Goal: Task Accomplishment & Management: Manage account settings

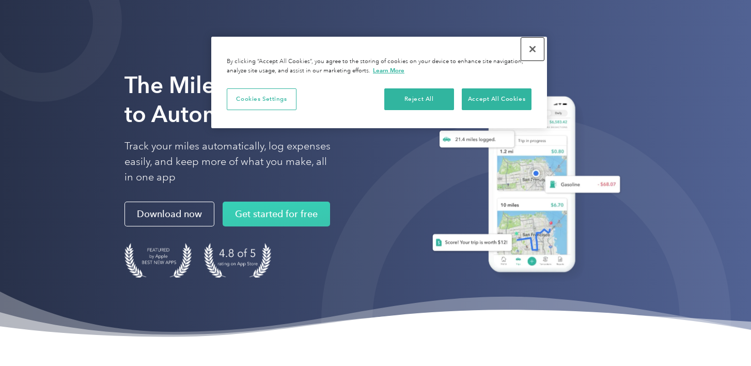
click at [526, 39] on button "Close" at bounding box center [532, 49] width 23 height 23
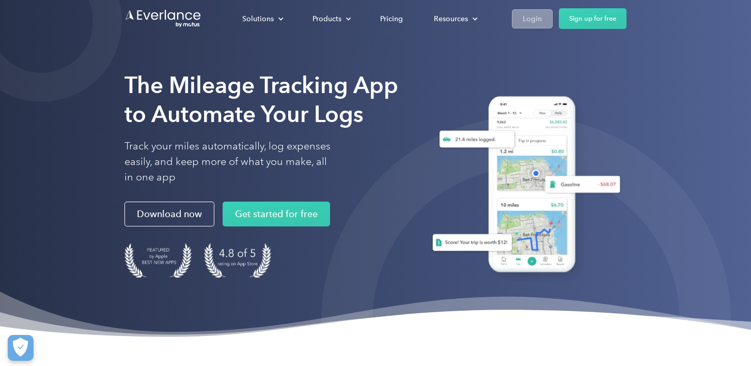
click at [533, 22] on div "Login" at bounding box center [532, 18] width 19 height 13
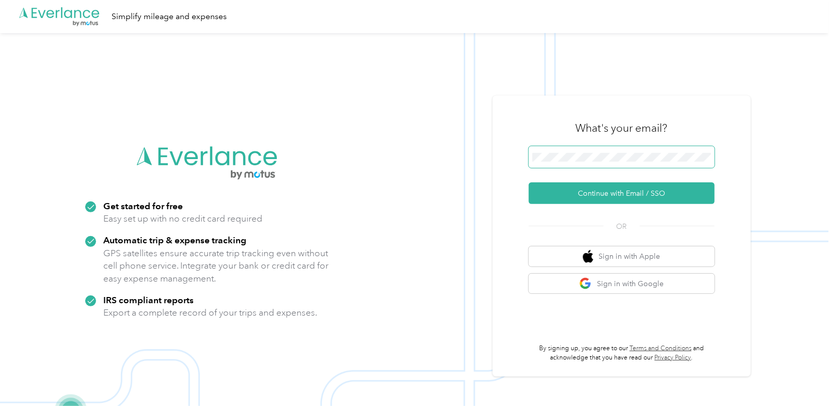
click at [614, 150] on span at bounding box center [622, 157] width 186 height 22
click at [621, 187] on button "Continue with Email / SSO" at bounding box center [622, 193] width 186 height 22
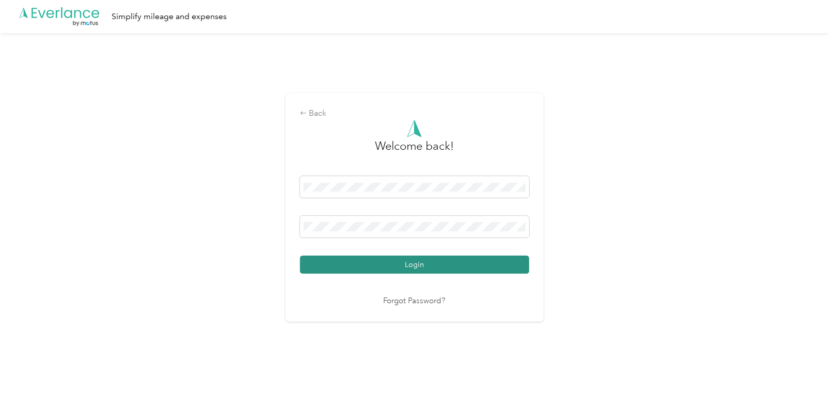
click at [407, 264] on button "Login" at bounding box center [414, 265] width 229 height 18
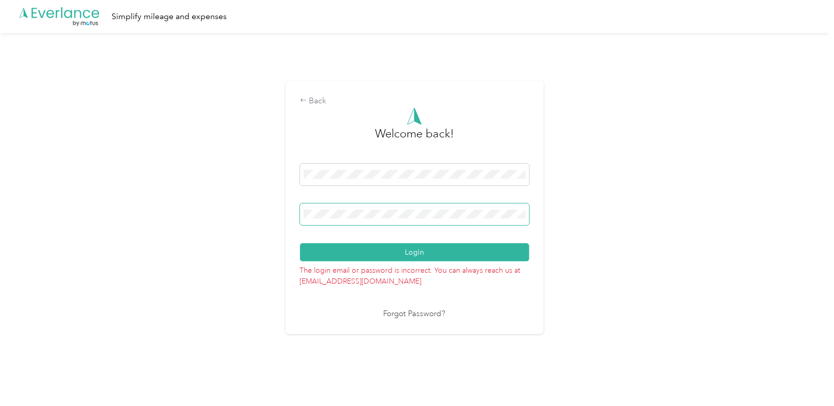
click at [248, 209] on div "Back Welcome back! Login The login email or password is incorrect. You can alwa…" at bounding box center [414, 211] width 829 height 357
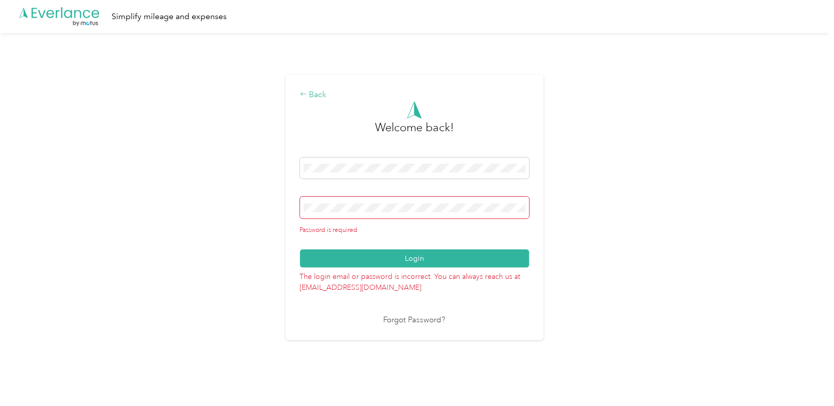
click at [313, 98] on div "Back" at bounding box center [414, 95] width 229 height 12
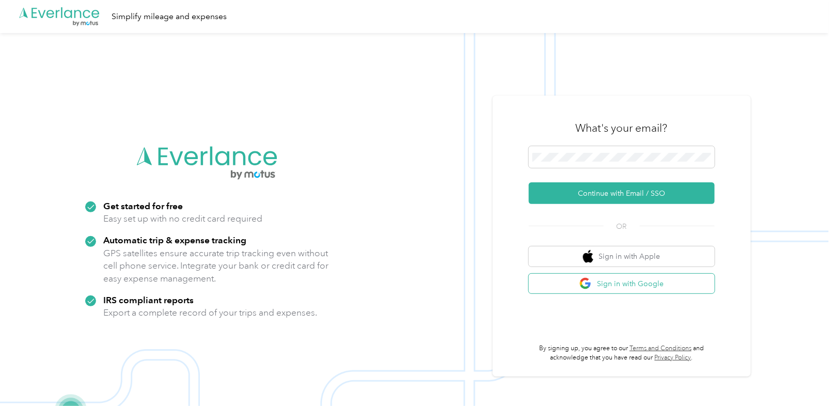
click at [592, 288] on img "button" at bounding box center [585, 283] width 13 height 13
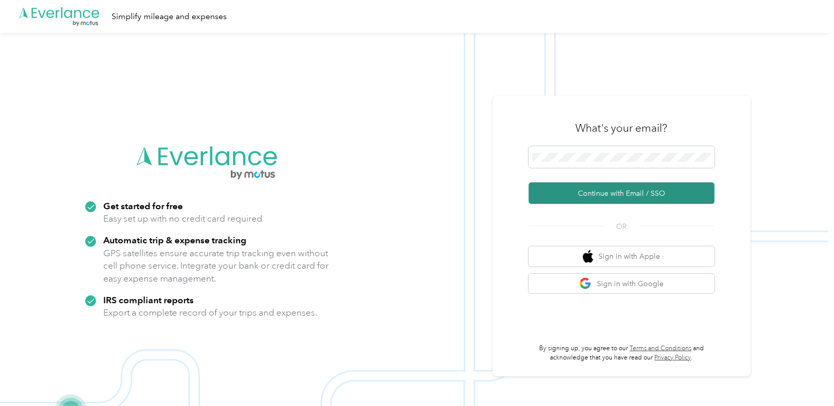
click at [607, 196] on button "Continue with Email / SSO" at bounding box center [622, 193] width 186 height 22
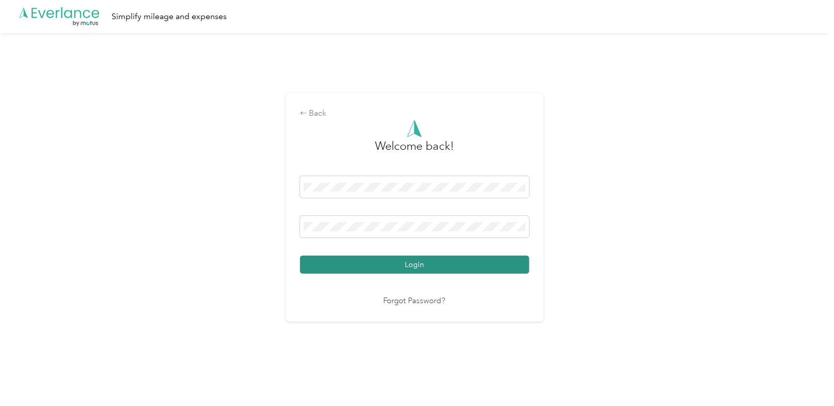
click at [418, 257] on button "Login" at bounding box center [414, 265] width 229 height 18
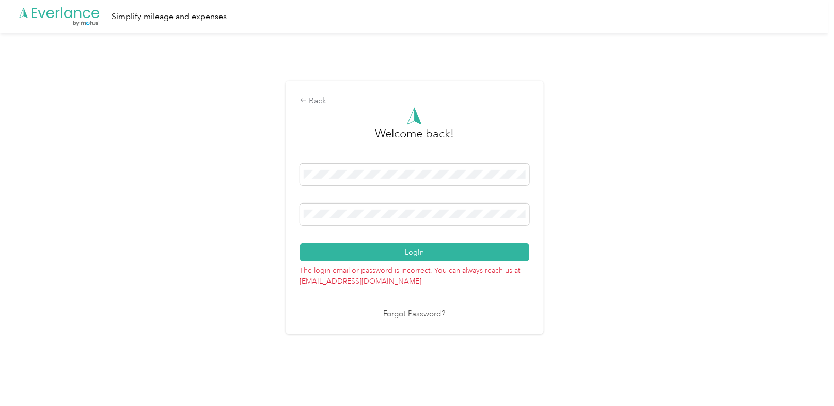
click at [406, 315] on link "Forgot Password?" at bounding box center [415, 314] width 62 height 12
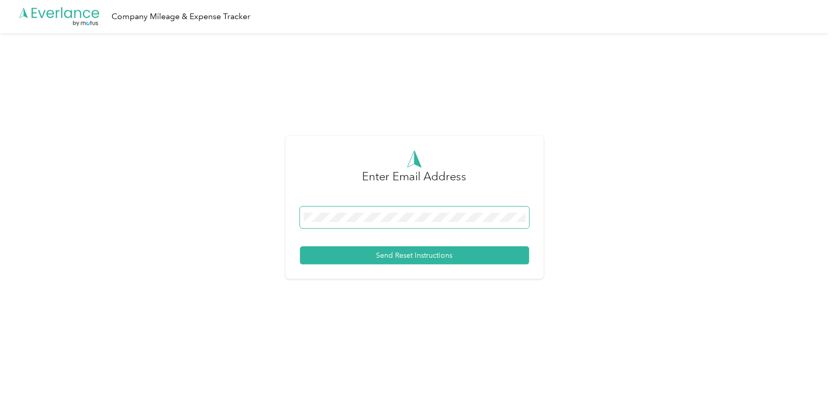
click at [411, 223] on span at bounding box center [414, 218] width 229 height 22
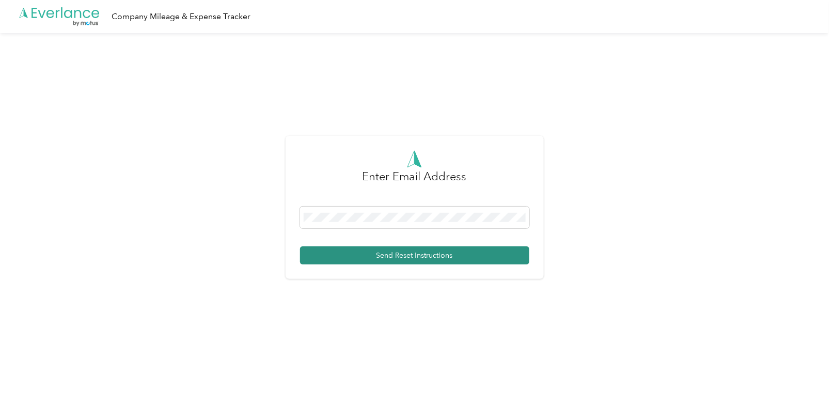
click at [388, 261] on button "Send Reset Instructions" at bounding box center [414, 255] width 229 height 18
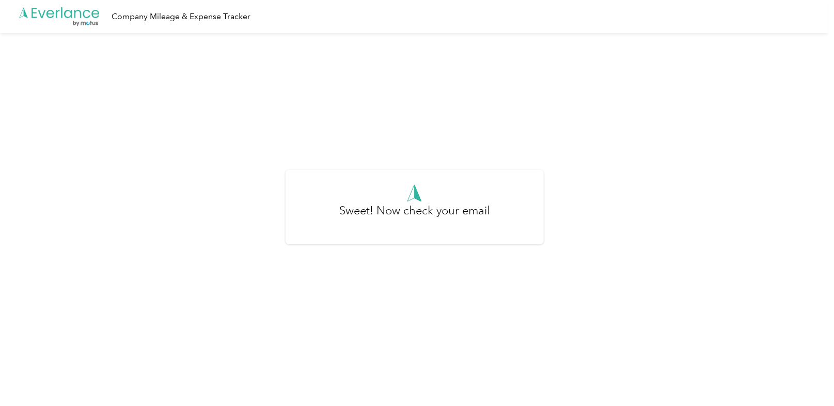
click at [63, 10] on icon ".cls-1 { fill: #00adee; } .cls-2 { fill: #fff; } .cls-3 { fill: #707372; } .cls…" at bounding box center [59, 16] width 83 height 21
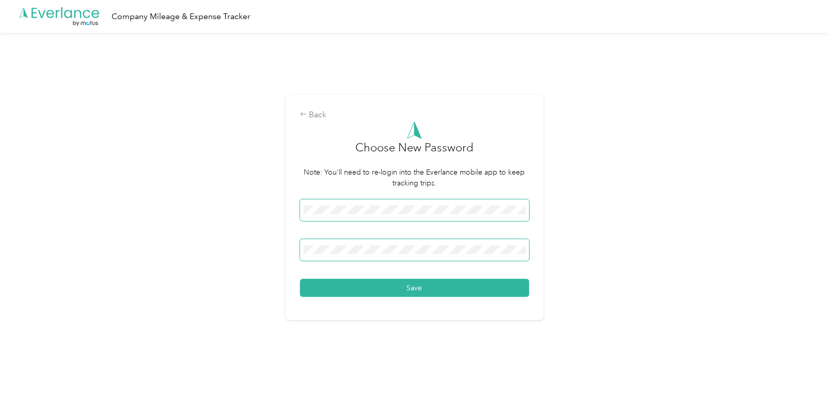
click at [300, 279] on button "Save" at bounding box center [414, 288] width 229 height 18
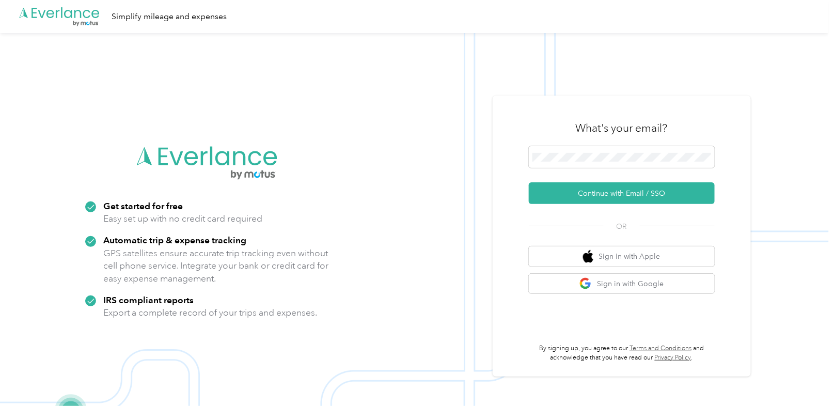
click at [628, 144] on div "What's your email?" at bounding box center [622, 128] width 186 height 36
click at [567, 196] on button "Continue with Email / SSO" at bounding box center [622, 193] width 186 height 22
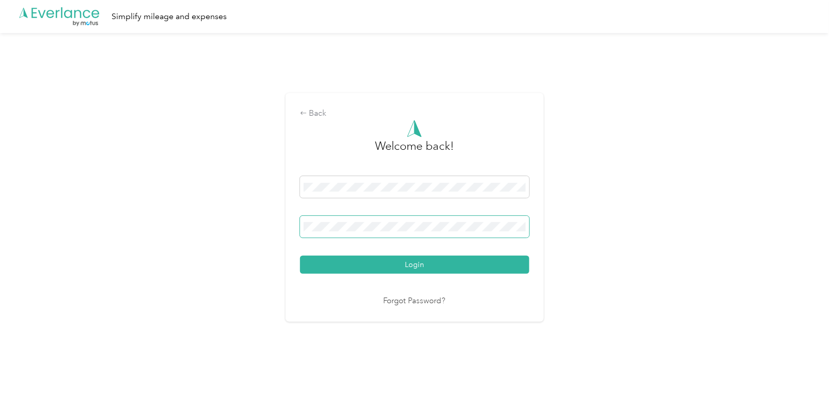
click at [300, 256] on button "Login" at bounding box center [414, 265] width 229 height 18
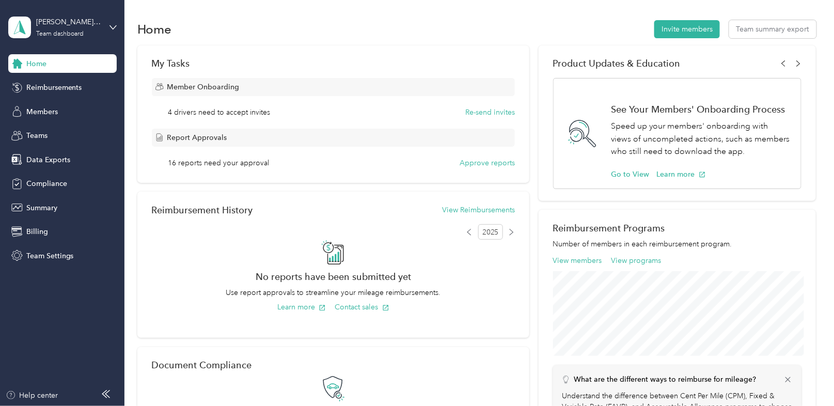
click at [57, 46] on div "[PERSON_NAME] Memory Foundation / AmeriCorps Team dashboard Home Reimbursements…" at bounding box center [62, 132] width 108 height 265
click at [67, 25] on div "[PERSON_NAME] Memory Foundation / AmeriCorps" at bounding box center [68, 22] width 65 height 11
click at [65, 108] on div "Personal dashboard" at bounding box center [49, 108] width 65 height 11
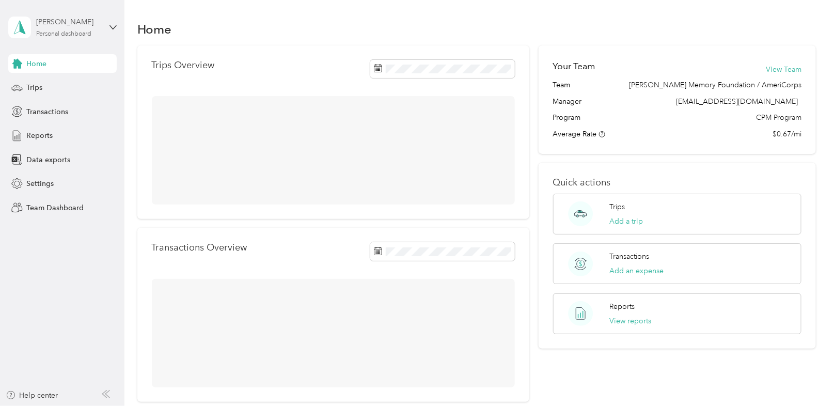
click at [96, 37] on div "[PERSON_NAME] Personal dashboard" at bounding box center [68, 27] width 65 height 21
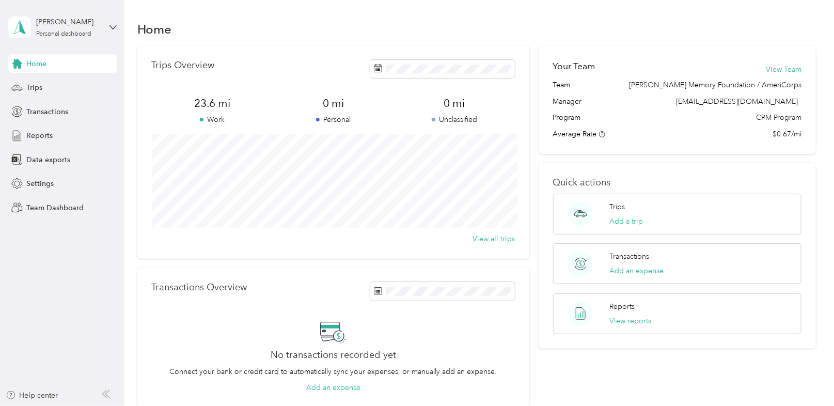
click at [78, 82] on div "Team dashboard" at bounding box center [116, 84] width 203 height 18
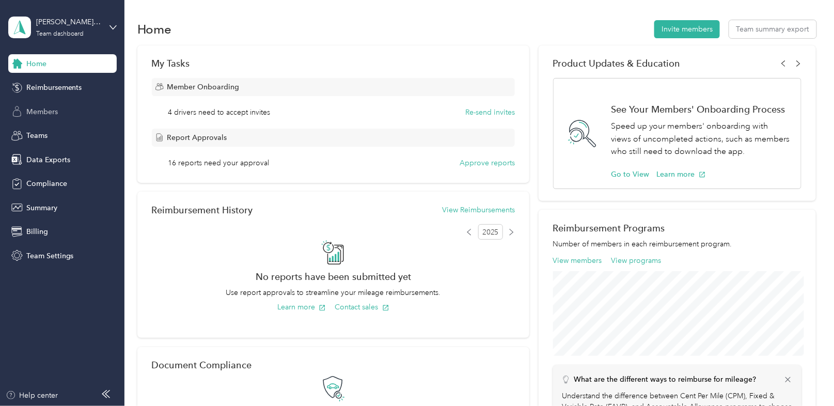
click at [54, 113] on span "Members" at bounding box center [41, 111] width 31 height 11
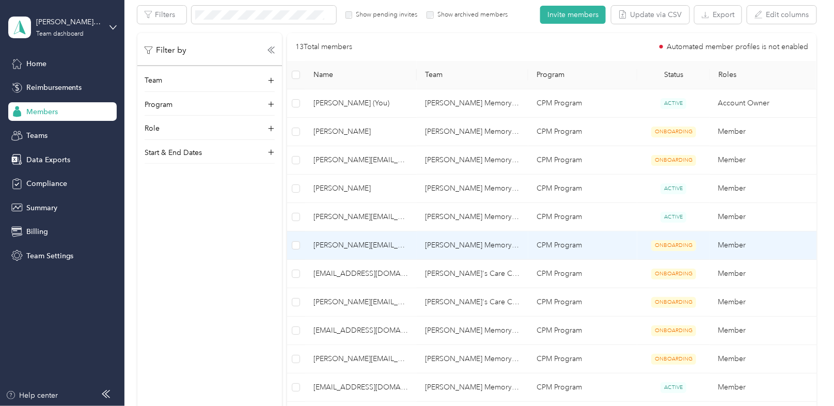
scroll to position [234, 0]
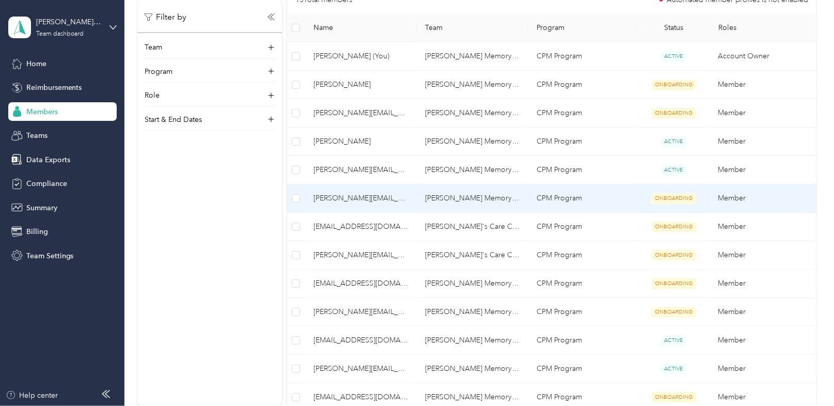
click at [357, 195] on span "[PERSON_NAME][EMAIL_ADDRESS][DOMAIN_NAME]" at bounding box center [360, 198] width 95 height 11
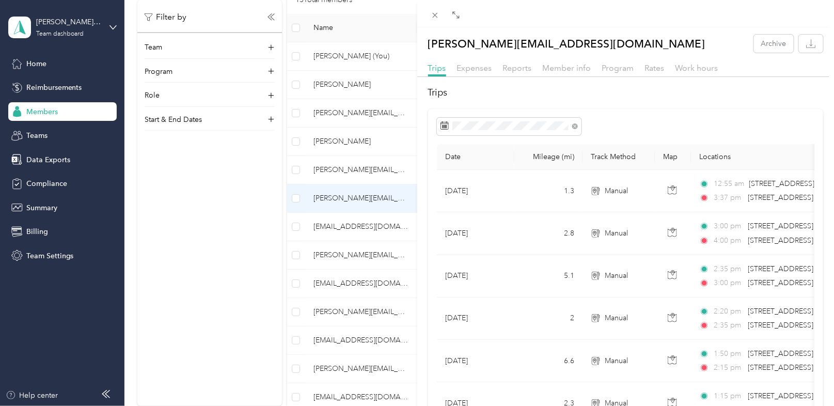
click at [330, 280] on div "[PERSON_NAME][EMAIL_ADDRESS][DOMAIN_NAME] Archive Trips Expenses Reports Member…" at bounding box center [417, 203] width 834 height 406
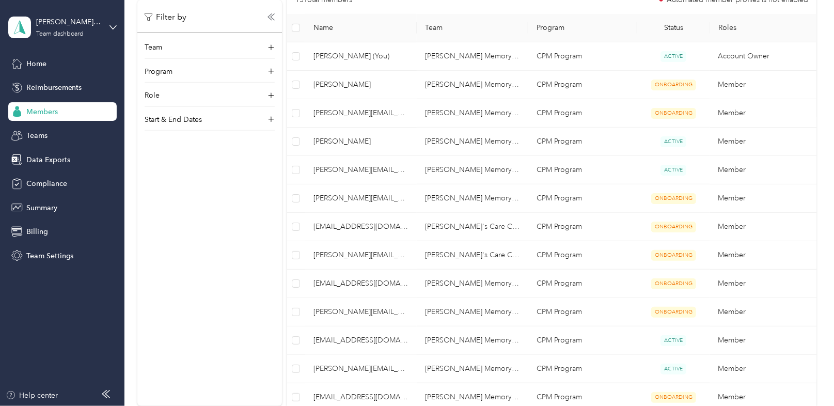
click at [345, 277] on div at bounding box center [417, 203] width 834 height 406
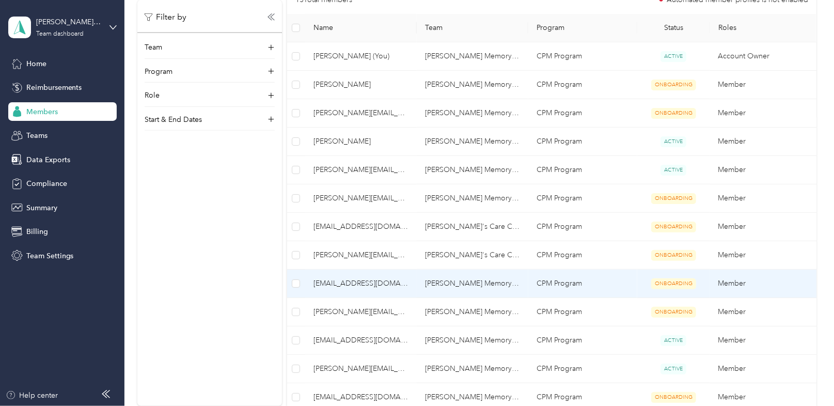
click at [356, 279] on span "[EMAIL_ADDRESS][DOMAIN_NAME]" at bounding box center [360, 283] width 95 height 11
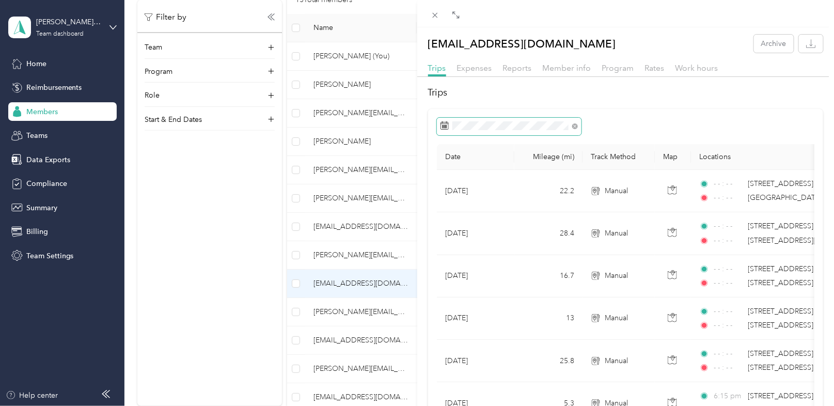
click at [554, 132] on span at bounding box center [509, 127] width 145 height 18
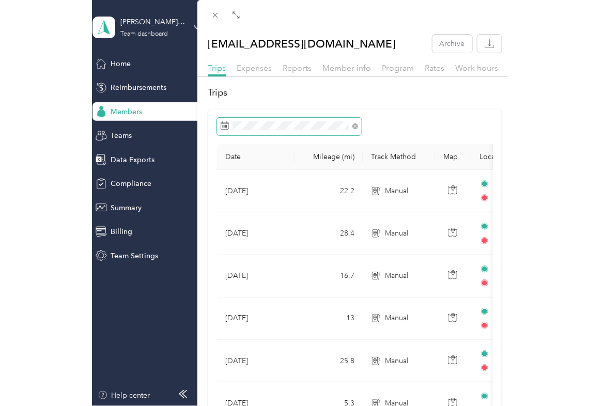
scroll to position [282, 0]
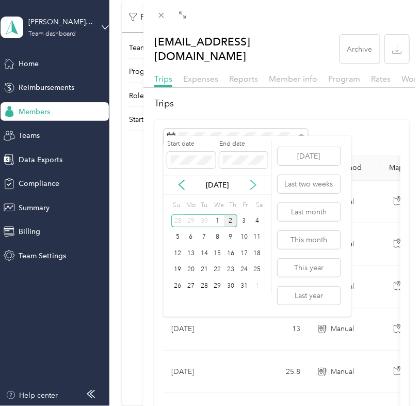
click at [250, 186] on icon at bounding box center [253, 185] width 10 height 10
click at [178, 177] on div "[DATE]" at bounding box center [218, 185] width 108 height 19
click at [178, 179] on div "[DATE]" at bounding box center [218, 185] width 108 height 19
click at [178, 186] on icon at bounding box center [182, 185] width 10 height 10
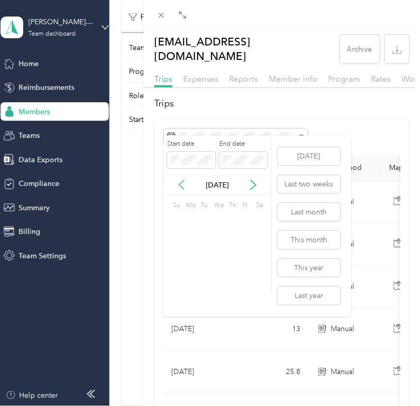
click at [178, 186] on icon at bounding box center [182, 185] width 10 height 10
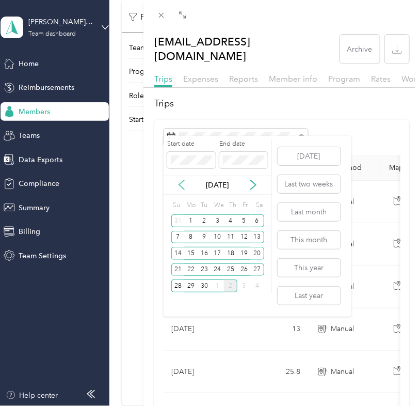
click at [180, 186] on icon at bounding box center [182, 185] width 10 height 10
click at [244, 222] on div "1" at bounding box center [244, 220] width 13 height 13
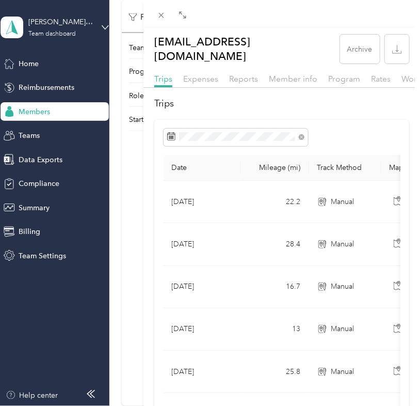
click at [336, 103] on div "Trips Date Mileage (mi) Track Method Map Locations Mileage value Purpose [DATE]…" at bounding box center [282, 289] width 277 height 384
click at [253, 129] on span at bounding box center [236, 138] width 145 height 18
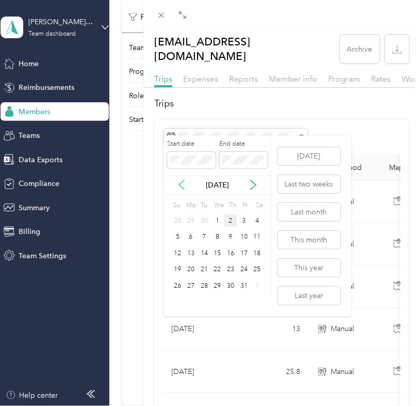
click at [178, 184] on icon at bounding box center [182, 185] width 10 height 10
click at [185, 184] on icon at bounding box center [182, 185] width 10 height 10
click at [244, 222] on div "1" at bounding box center [244, 220] width 13 height 13
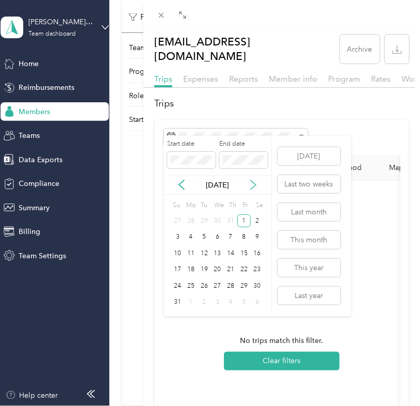
click at [252, 187] on icon at bounding box center [253, 185] width 10 height 10
click at [207, 288] on div "30" at bounding box center [204, 285] width 13 height 13
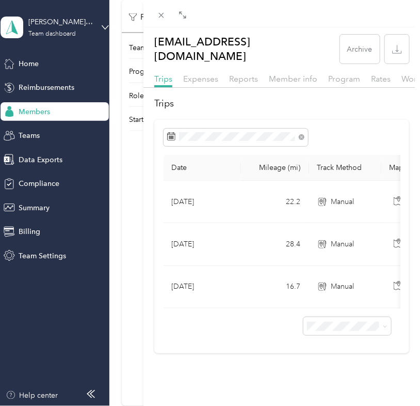
click at [350, 120] on div "Date Mileage (mi) Track Method Map Locations Mileage value Purpose [DATE] 22.2 …" at bounding box center [281, 237] width 255 height 234
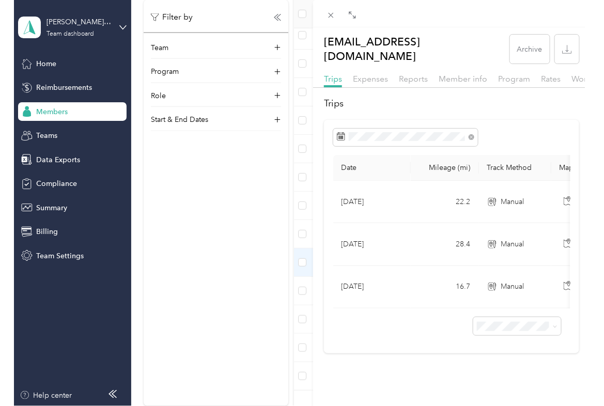
scroll to position [261, 0]
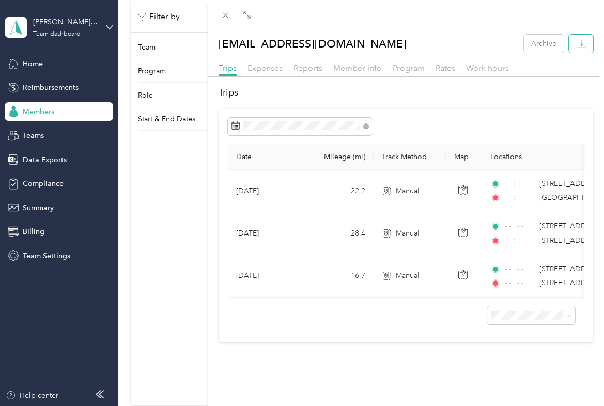
click at [579, 43] on icon "button" at bounding box center [581, 44] width 10 height 10
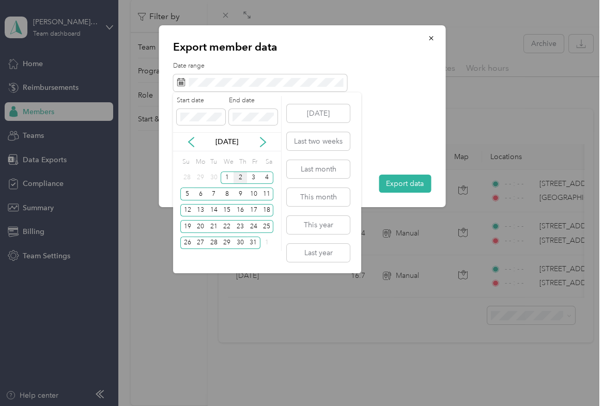
click at [187, 147] on div "[DATE]" at bounding box center [227, 141] width 108 height 19
click at [188, 143] on icon at bounding box center [191, 142] width 10 height 10
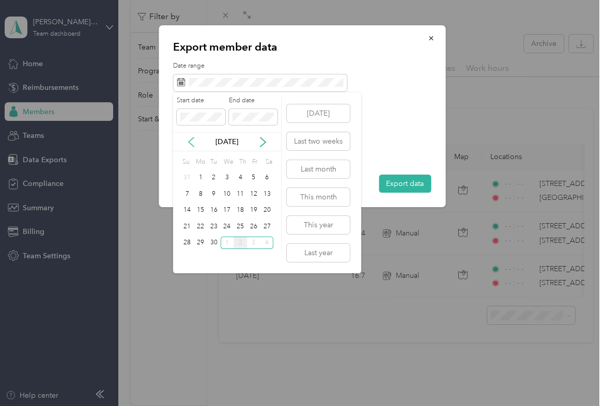
click at [191, 143] on icon at bounding box center [191, 142] width 10 height 10
click at [250, 175] on div "1" at bounding box center [253, 177] width 13 height 13
click at [277, 101] on label "End date" at bounding box center [253, 100] width 49 height 9
click at [259, 149] on div "[DATE]" at bounding box center [227, 141] width 108 height 19
click at [260, 144] on icon at bounding box center [263, 142] width 10 height 10
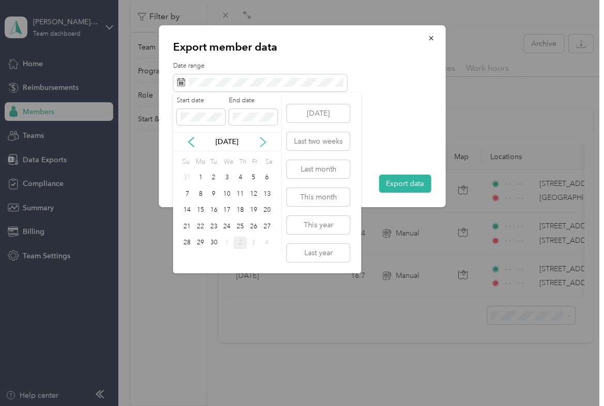
click at [260, 144] on icon at bounding box center [263, 142] width 10 height 10
click at [196, 142] on div "[DATE]" at bounding box center [227, 141] width 108 height 11
click at [191, 140] on icon at bounding box center [191, 142] width 10 height 10
click at [216, 239] on div "30" at bounding box center [213, 242] width 13 height 13
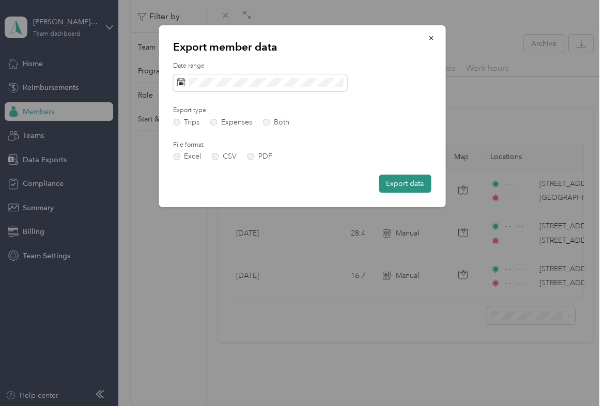
click at [396, 185] on button "Export data" at bounding box center [404, 184] width 52 height 18
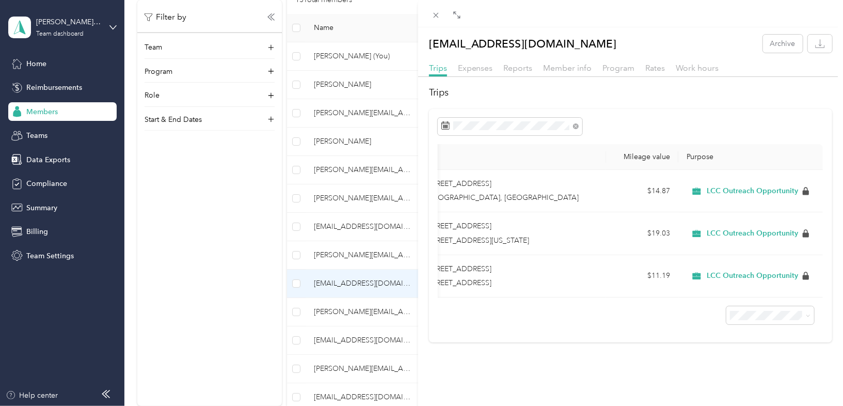
scroll to position [0, 323]
